Goal: Task Accomplishment & Management: Complete application form

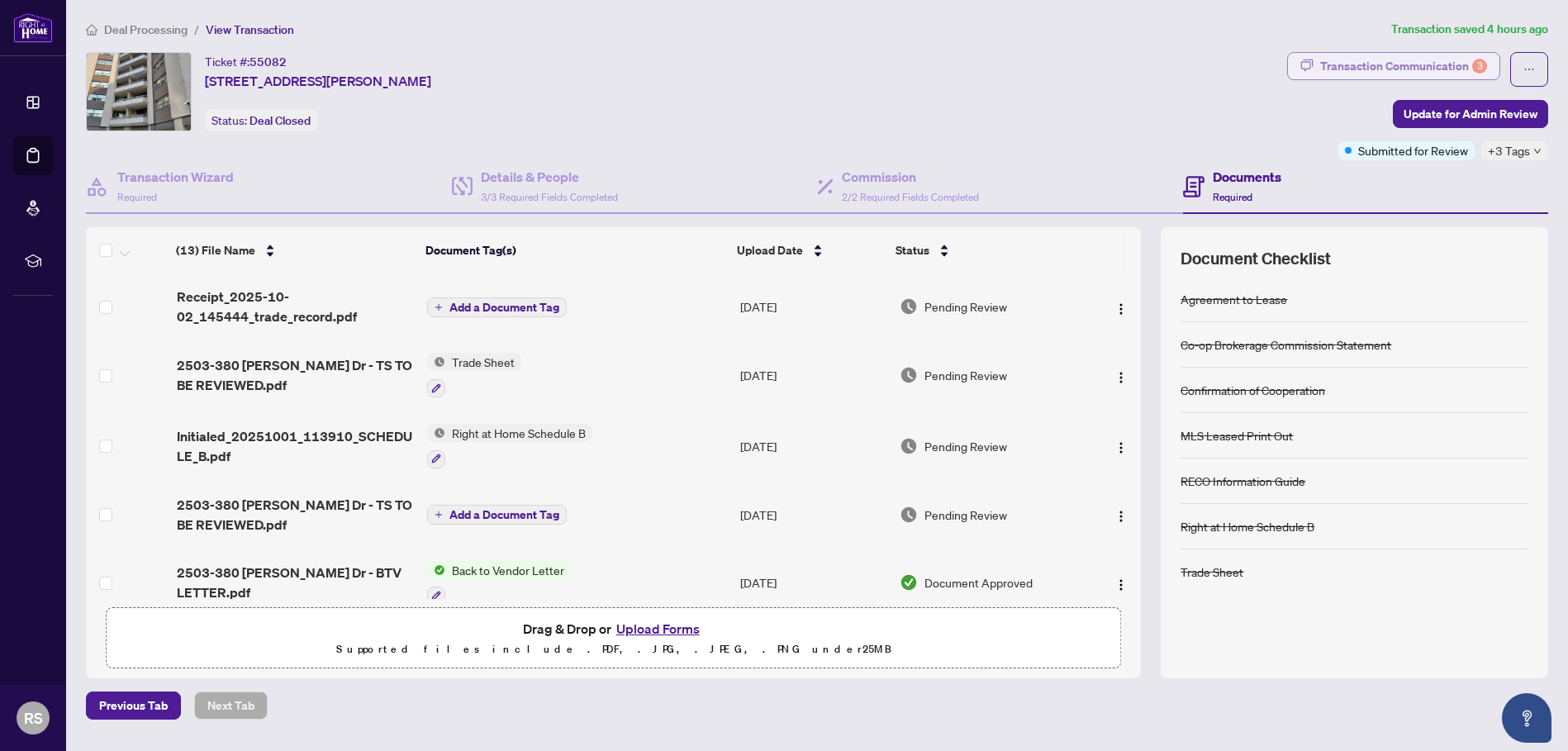
click at [1420, 63] on div "Transaction Communication 3" at bounding box center [1403, 66] width 167 height 26
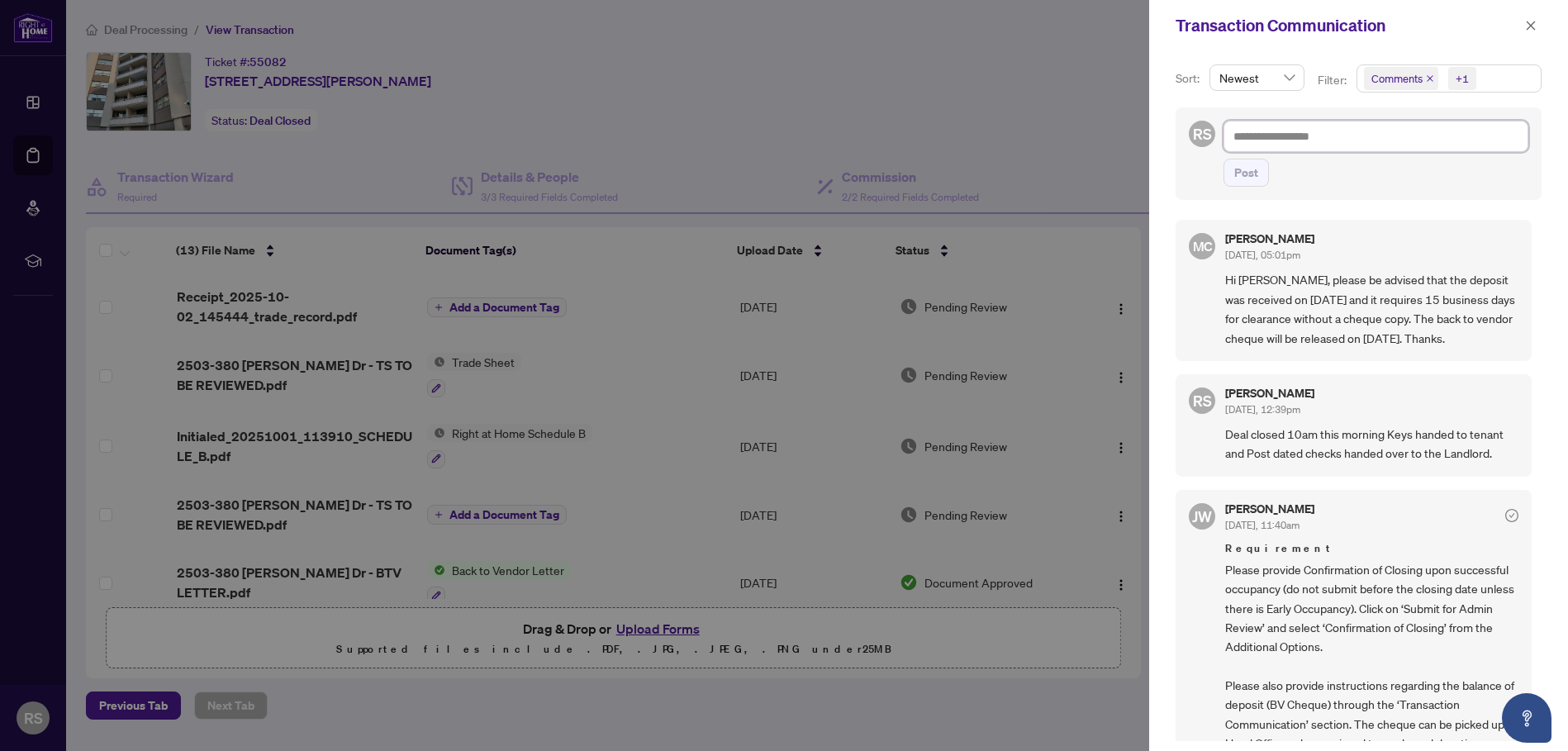
click at [1243, 133] on textarea at bounding box center [1376, 136] width 305 height 32
click at [1528, 26] on icon "close" at bounding box center [1531, 25] width 9 height 9
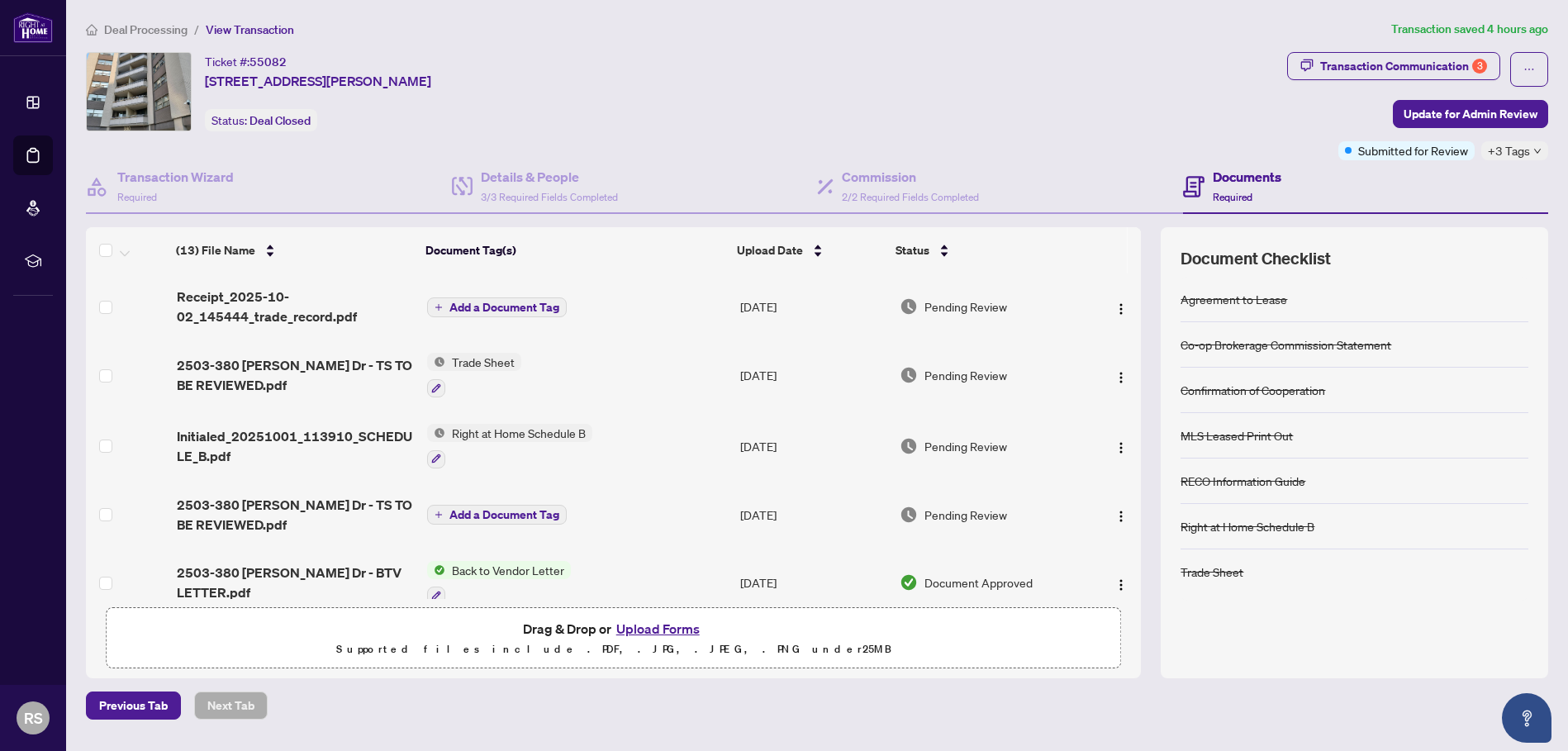
click at [648, 632] on button "Upload Forms" at bounding box center [658, 629] width 93 height 22
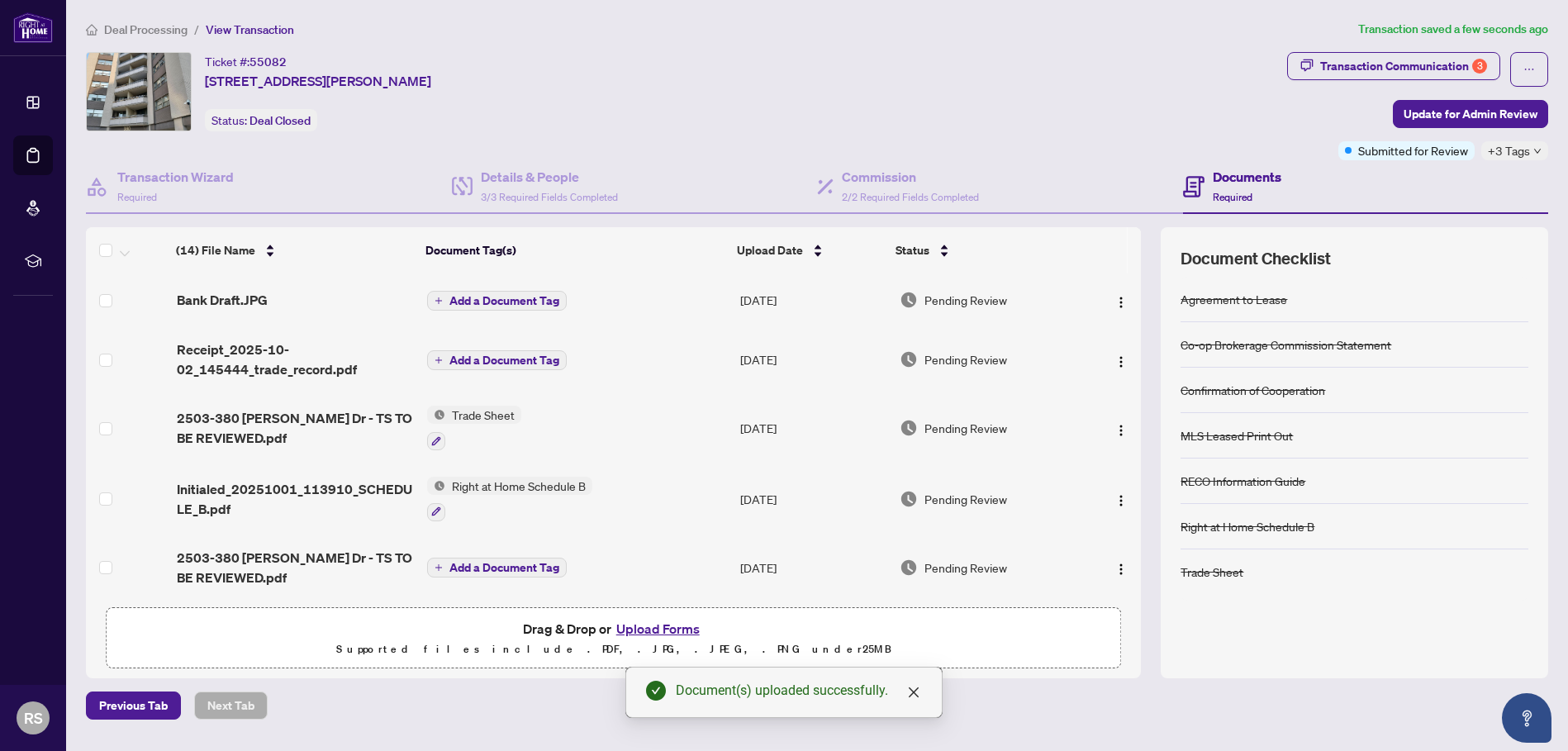
click at [651, 632] on button "Upload Forms" at bounding box center [658, 629] width 93 height 22
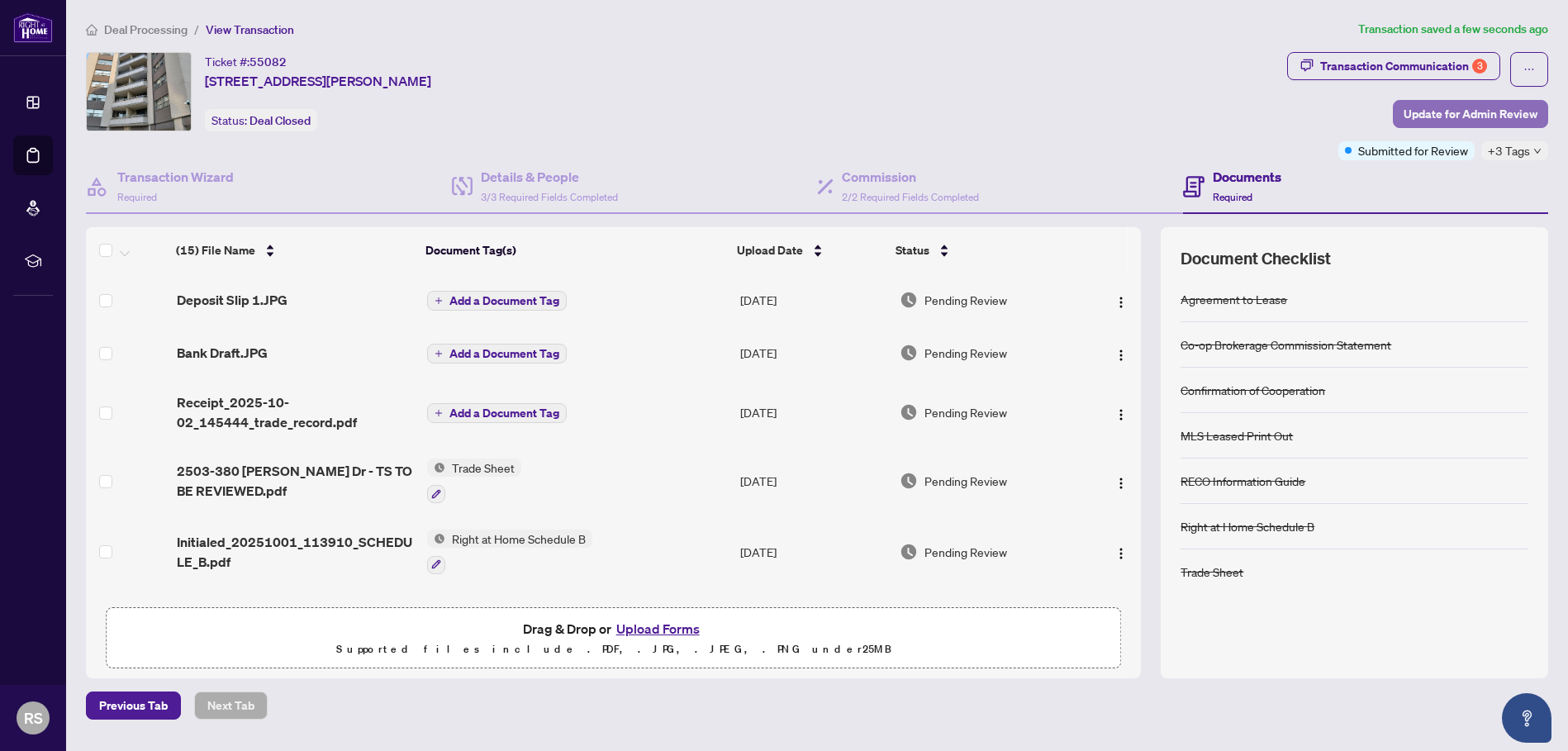
click at [1473, 113] on span "Update for Admin Review" at bounding box center [1471, 114] width 134 height 26
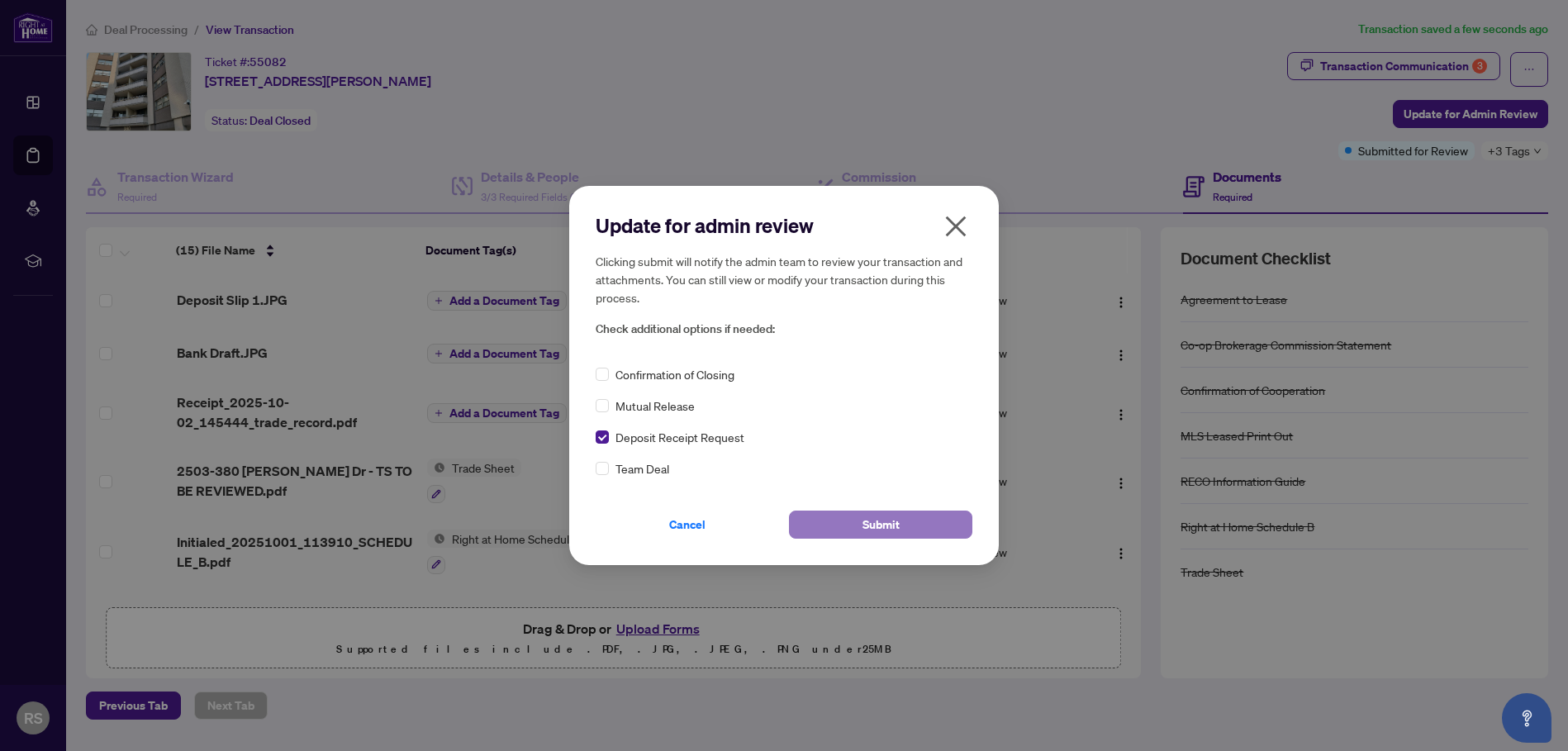
click at [862, 521] on button "Submit" at bounding box center [880, 524] width 183 height 28
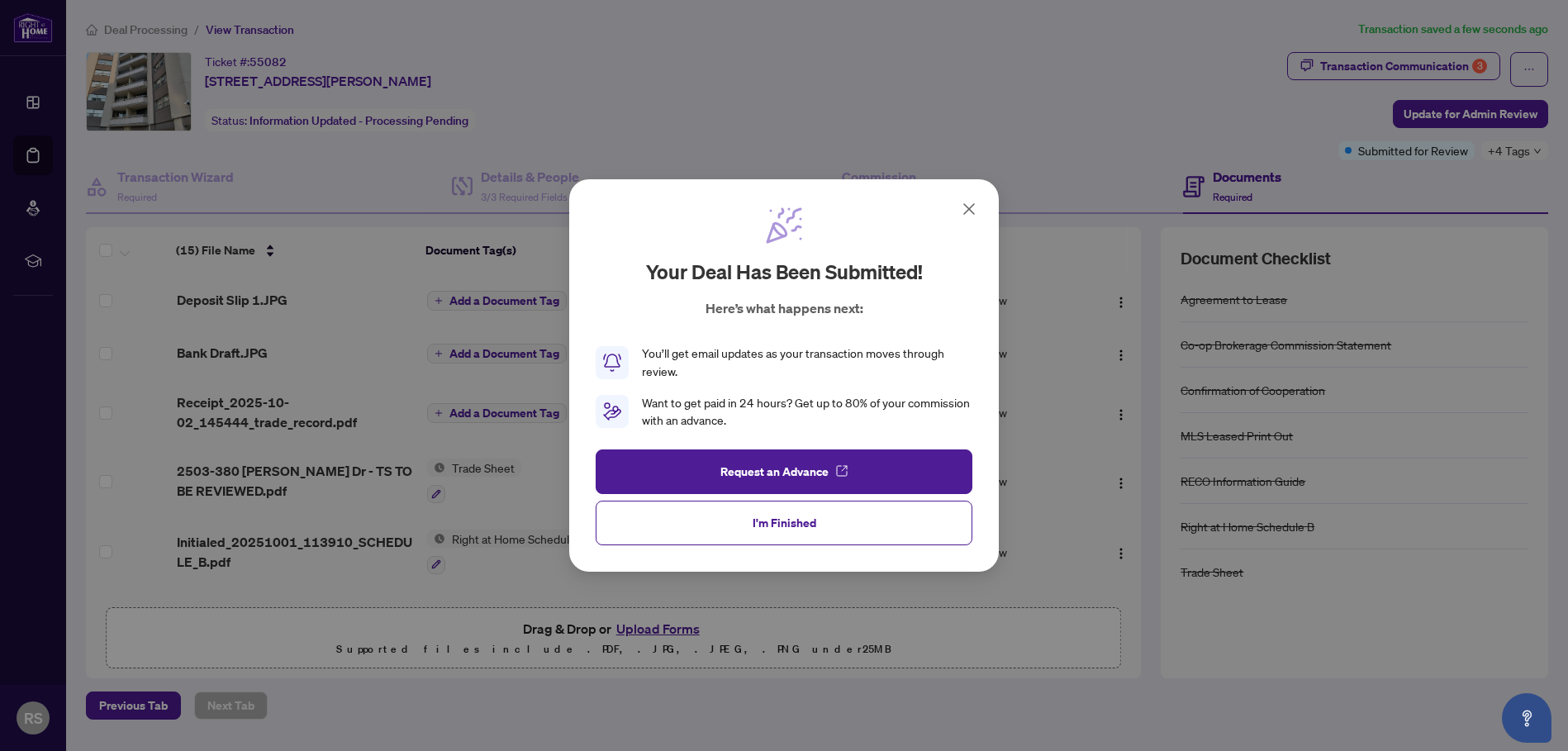
click at [777, 521] on span "I'm Finished" at bounding box center [784, 523] width 64 height 26
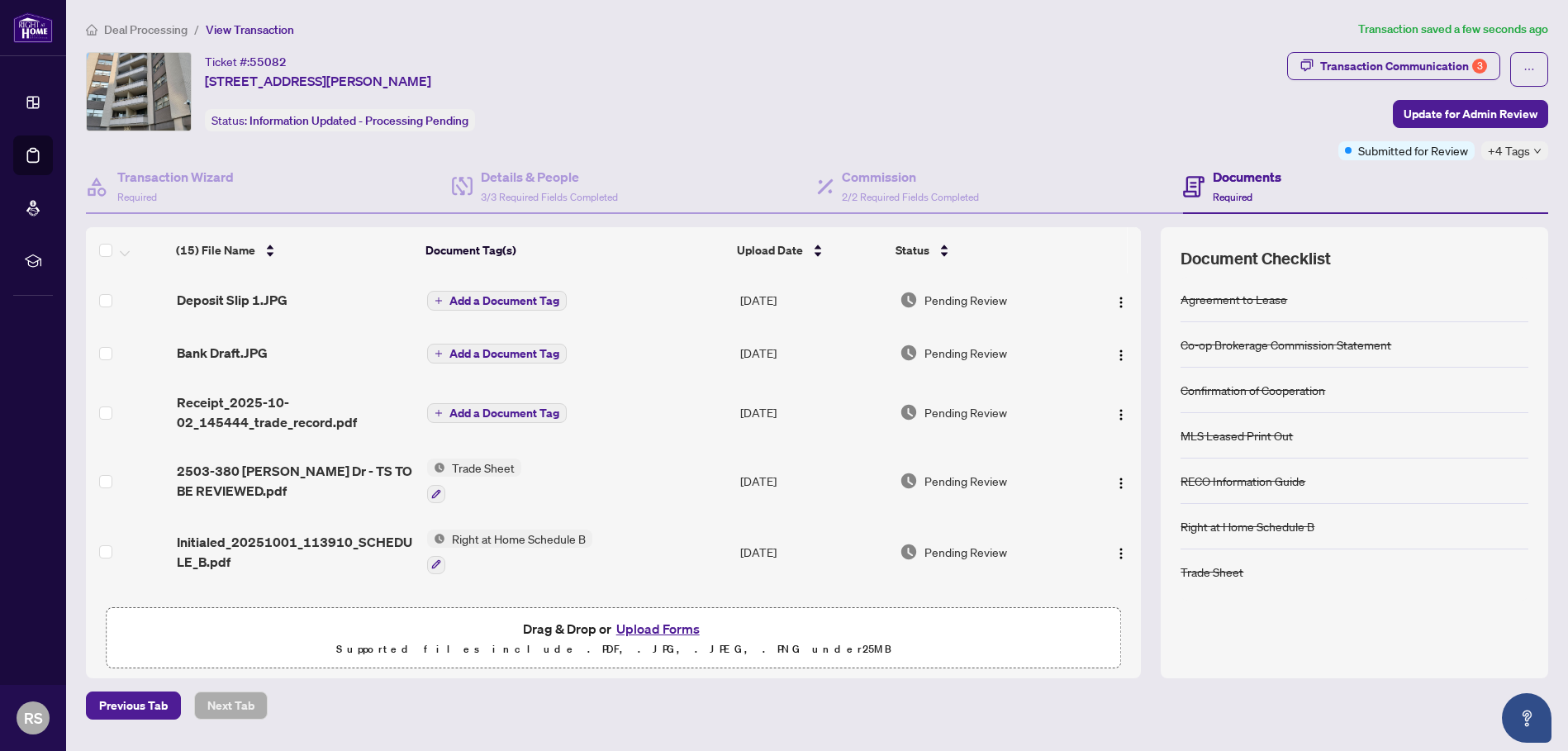
click at [1534, 148] on icon "down" at bounding box center [1536, 151] width 8 height 8
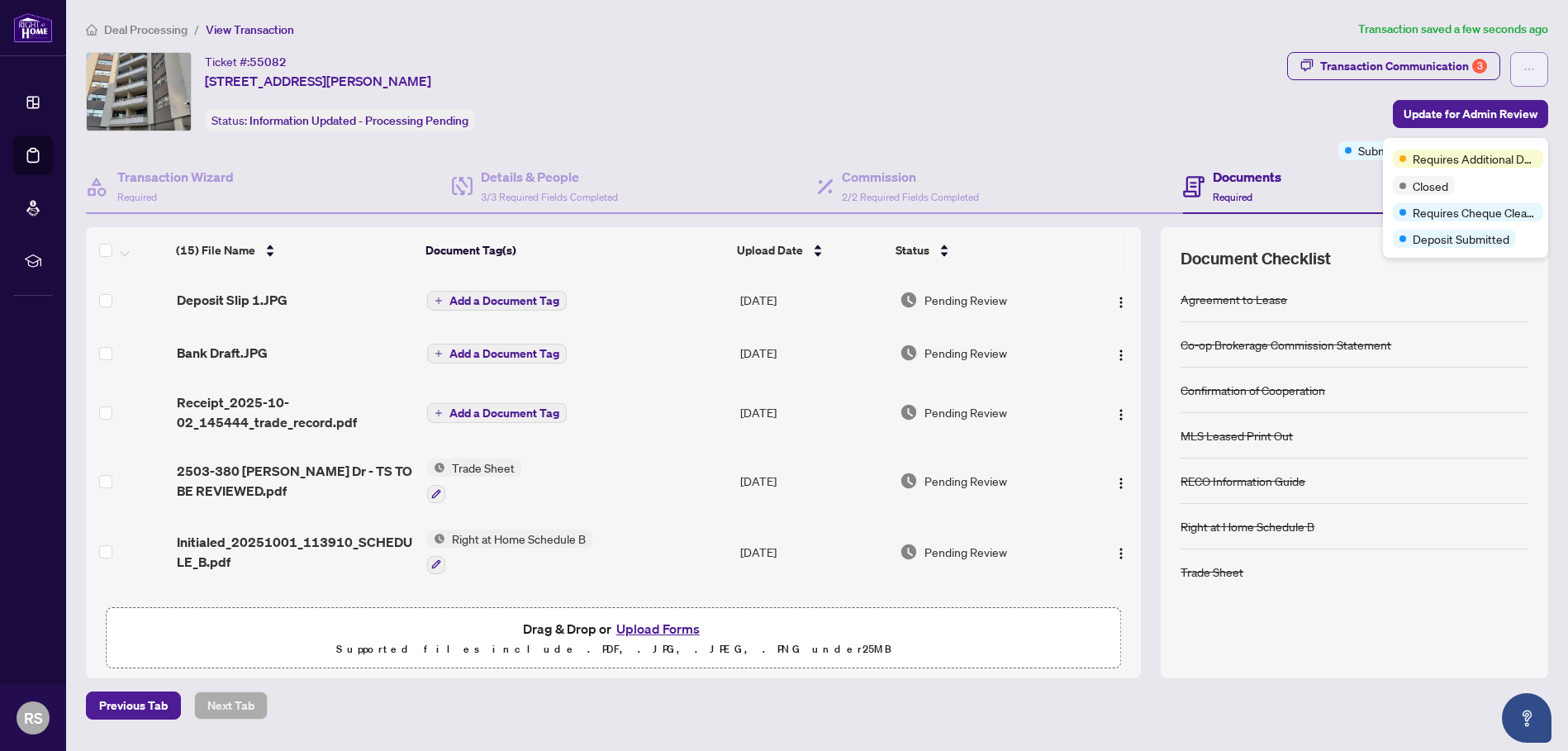
click at [1531, 68] on icon "ellipsis" at bounding box center [1528, 70] width 12 height 12
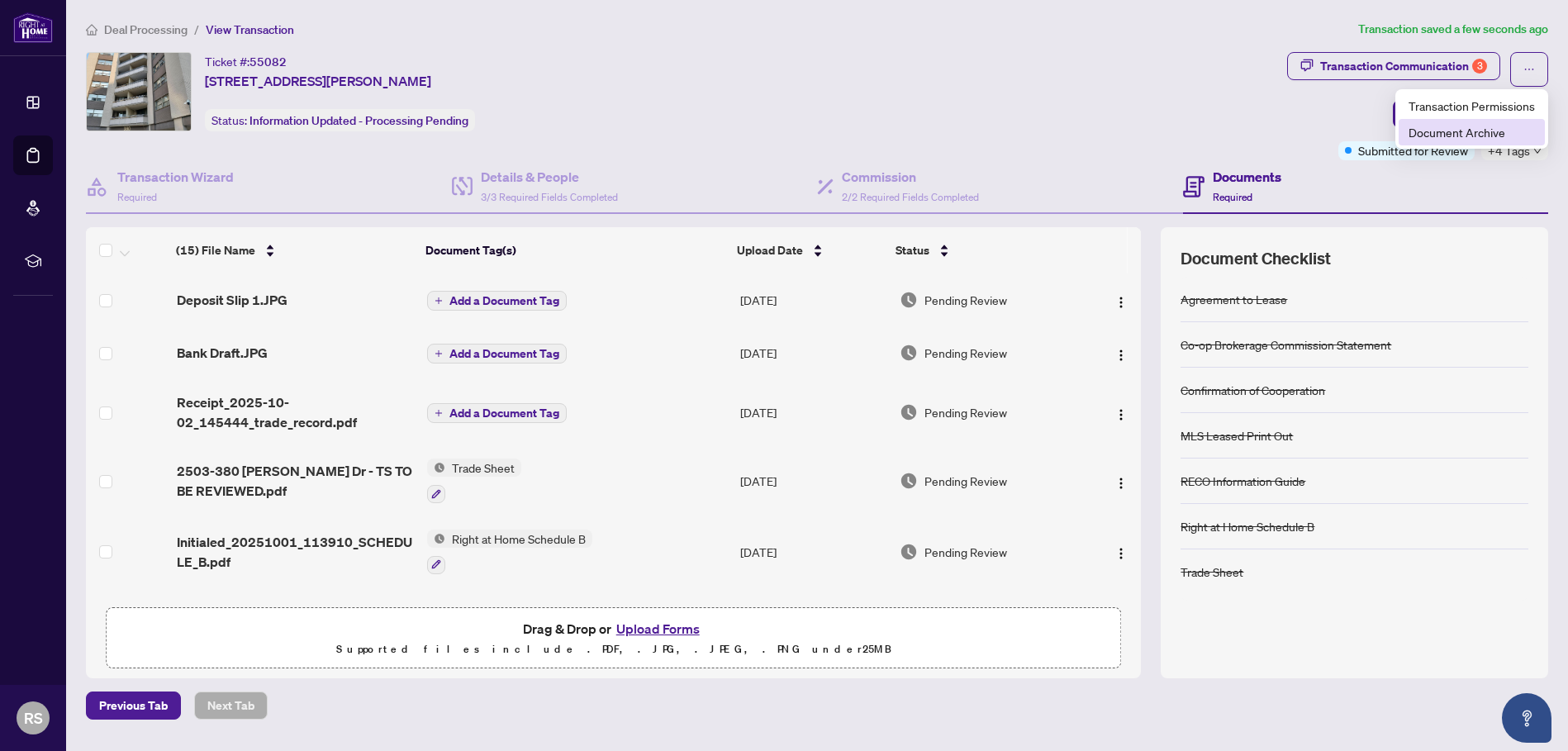
click at [1452, 141] on span "Document Archive" at bounding box center [1471, 132] width 126 height 18
click at [1440, 116] on span "Update for Admin Review" at bounding box center [1471, 114] width 134 height 26
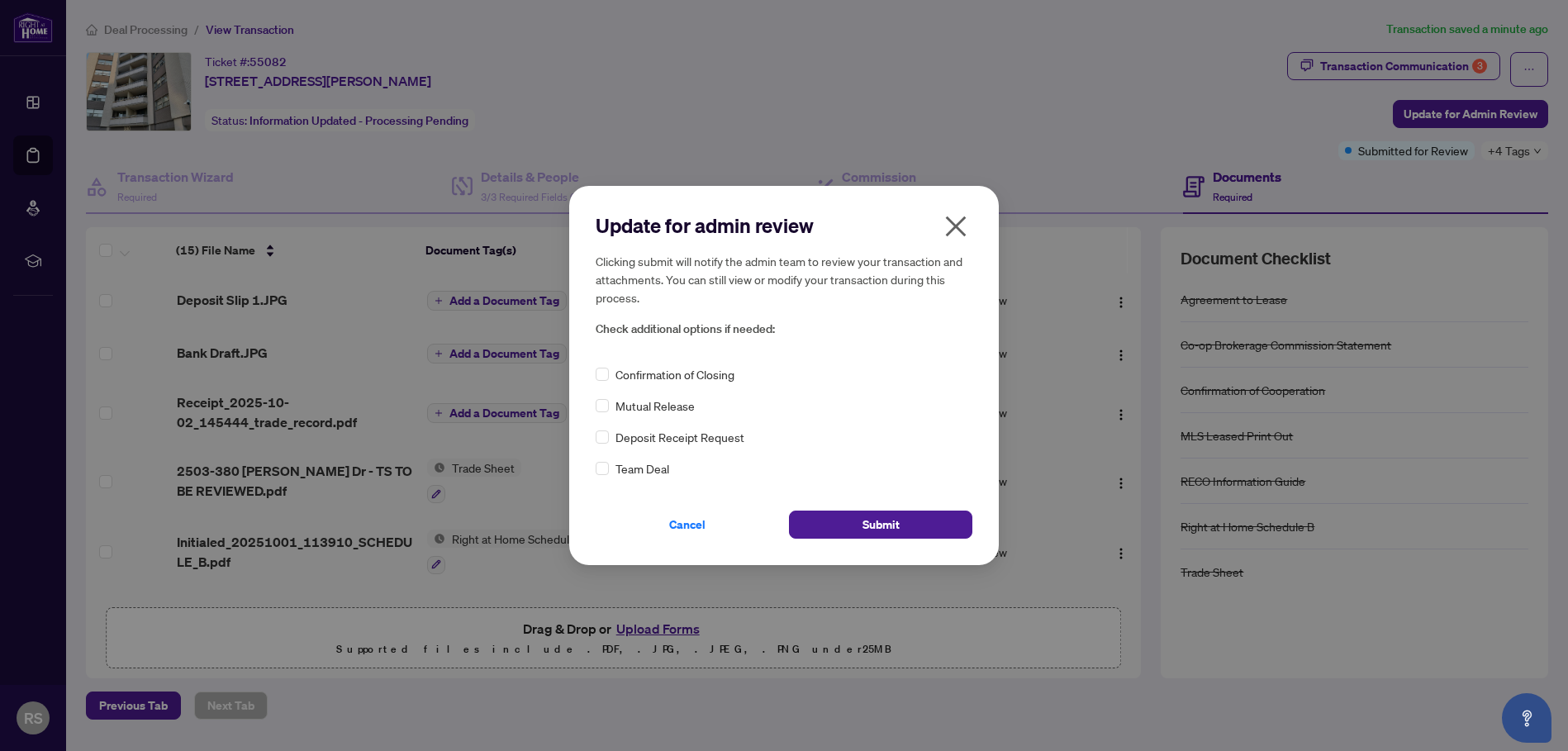
click at [945, 231] on icon "close" at bounding box center [955, 226] width 26 height 26
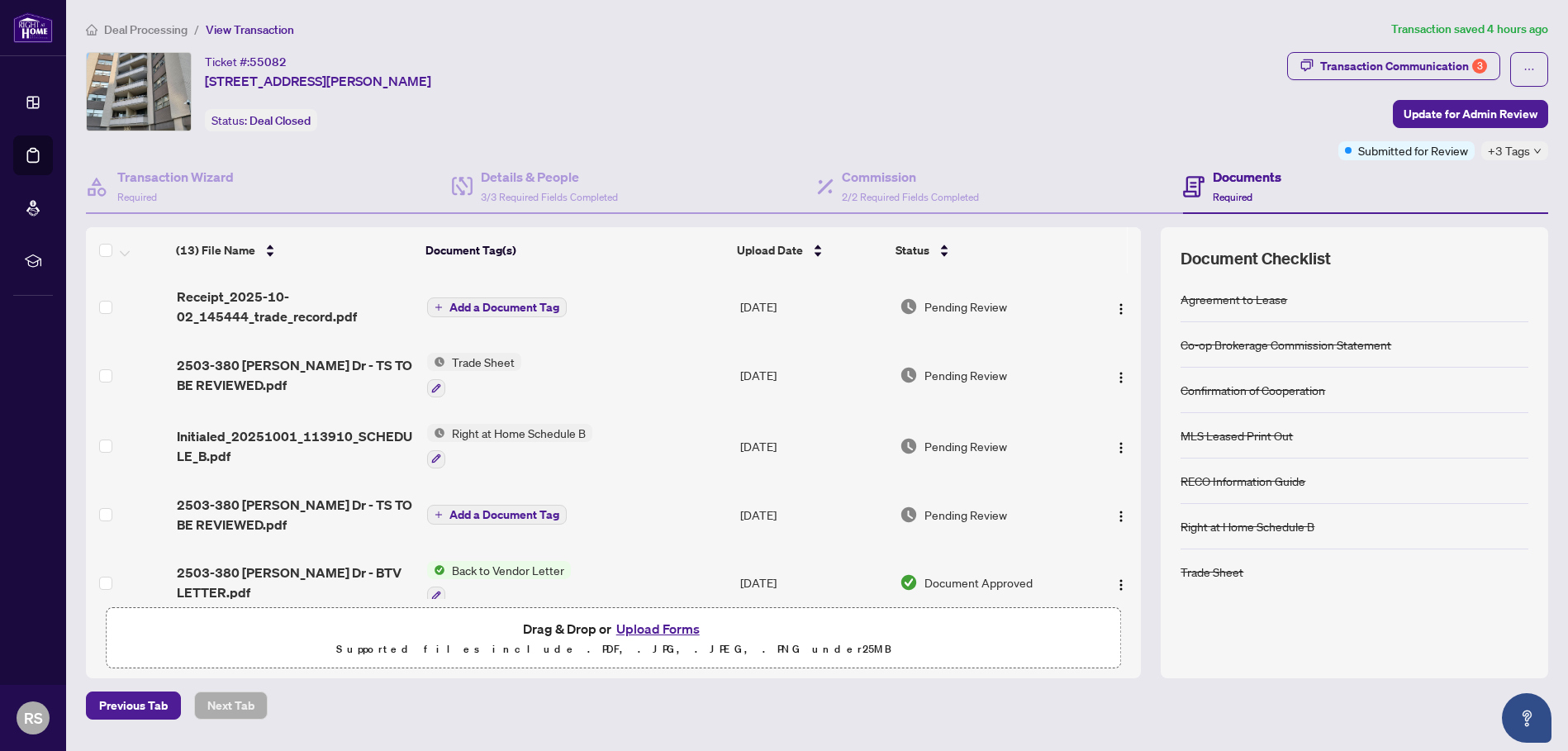
click at [474, 573] on span "Back to Vendor Letter" at bounding box center [508, 570] width 125 height 18
click at [467, 652] on span "Back to Vendor Letter" at bounding box center [487, 651] width 125 height 18
